Goal: Task Accomplishment & Management: Complete application form

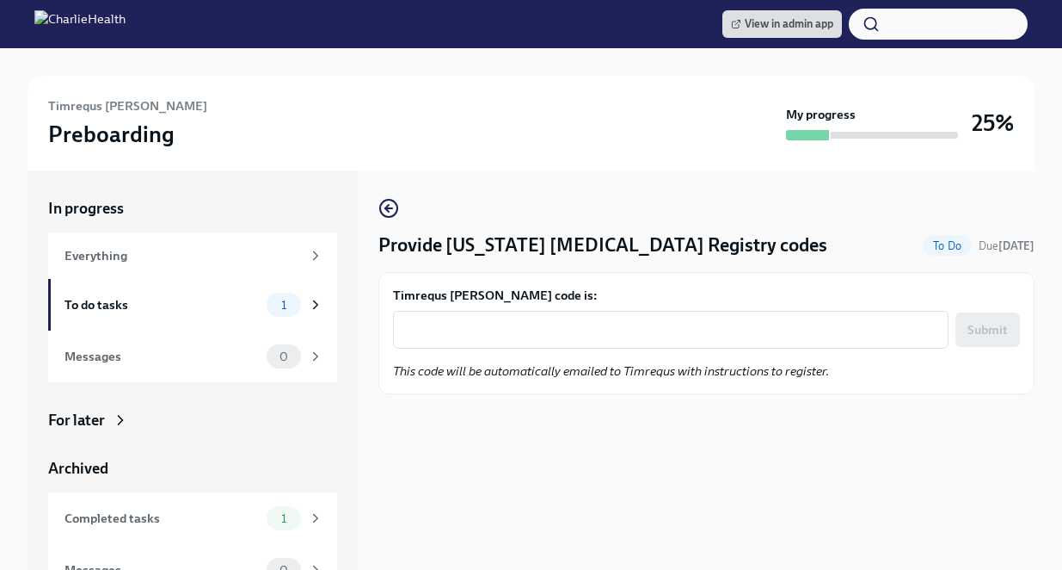
click at [570, 309] on form "Timrequs [PERSON_NAME] code is: x ​ Submit" at bounding box center [706, 317] width 627 height 62
click at [570, 317] on div "x ​" at bounding box center [671, 330] width 556 height 38
paste textarea "EUXWYI8FH42X"
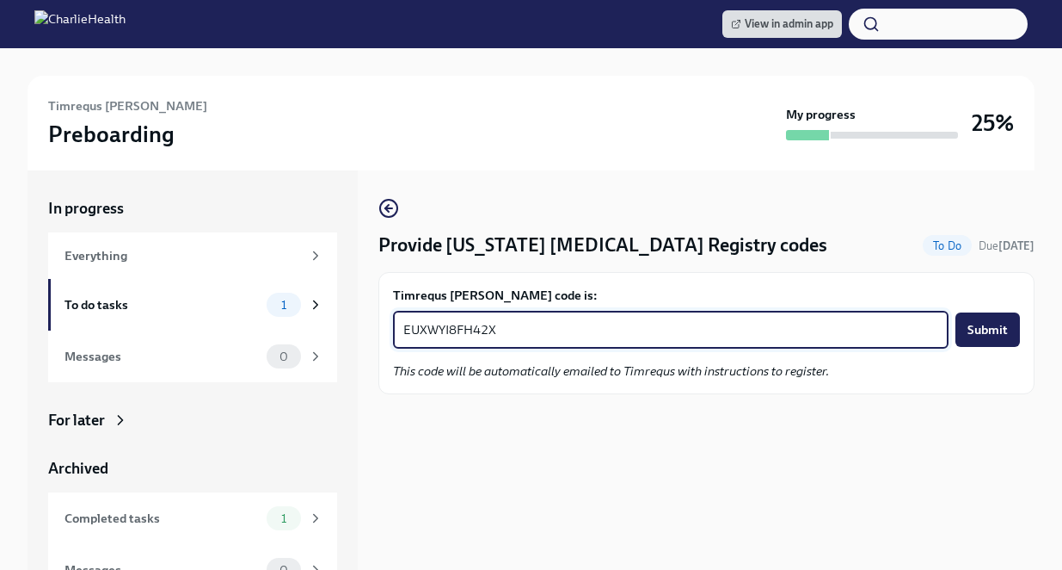
type textarea "EUXWYI8FH42X"
click at [983, 335] on span "Submit" at bounding box center [988, 329] width 40 height 17
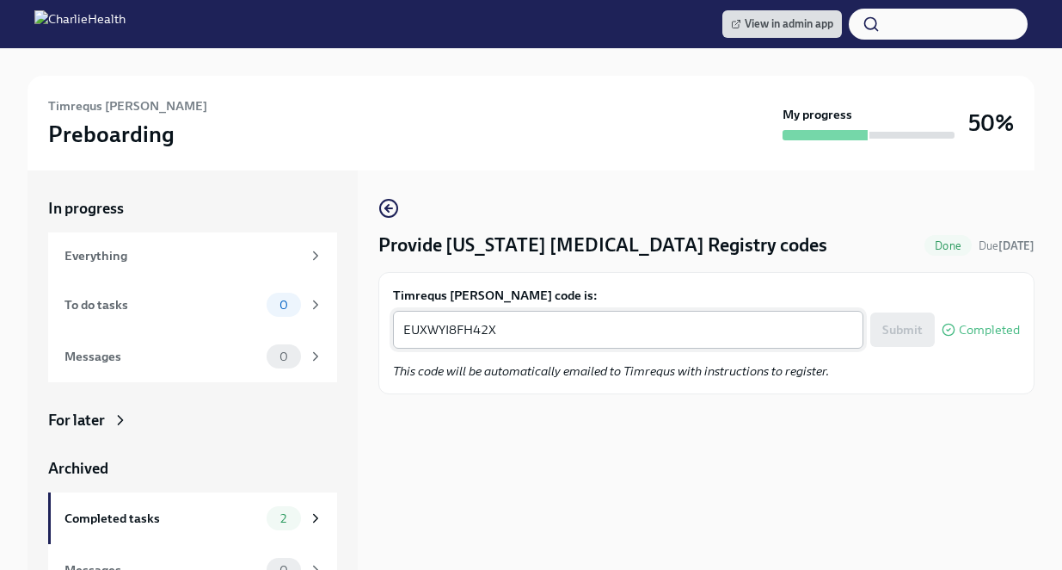
click at [742, 333] on textarea "EUXWYI8FH42X" at bounding box center [628, 329] width 450 height 21
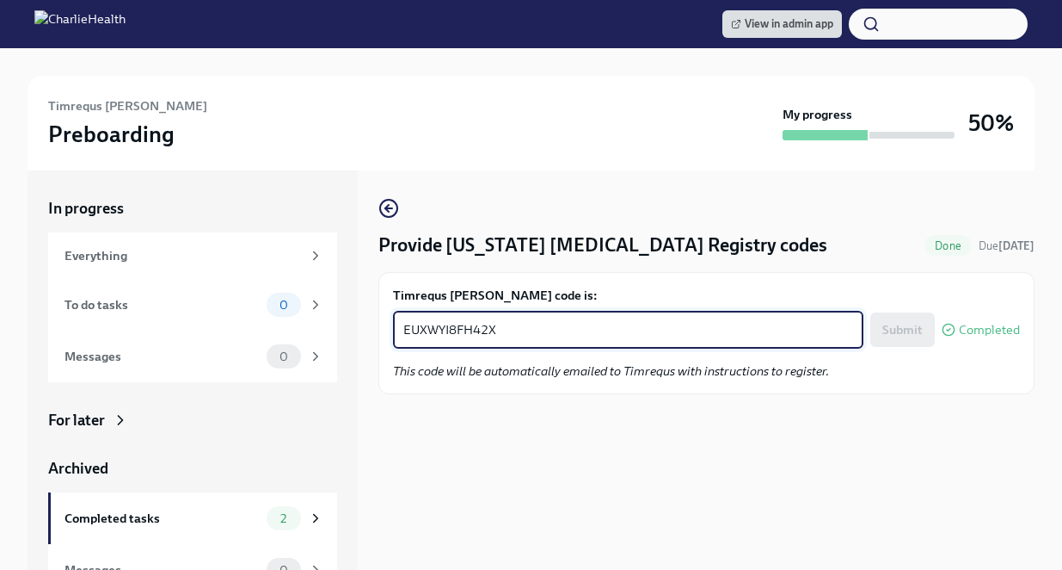
click at [742, 333] on textarea "EUXWYI8FH42X" at bounding box center [628, 329] width 450 height 21
